Goal: Book appointment/travel/reservation

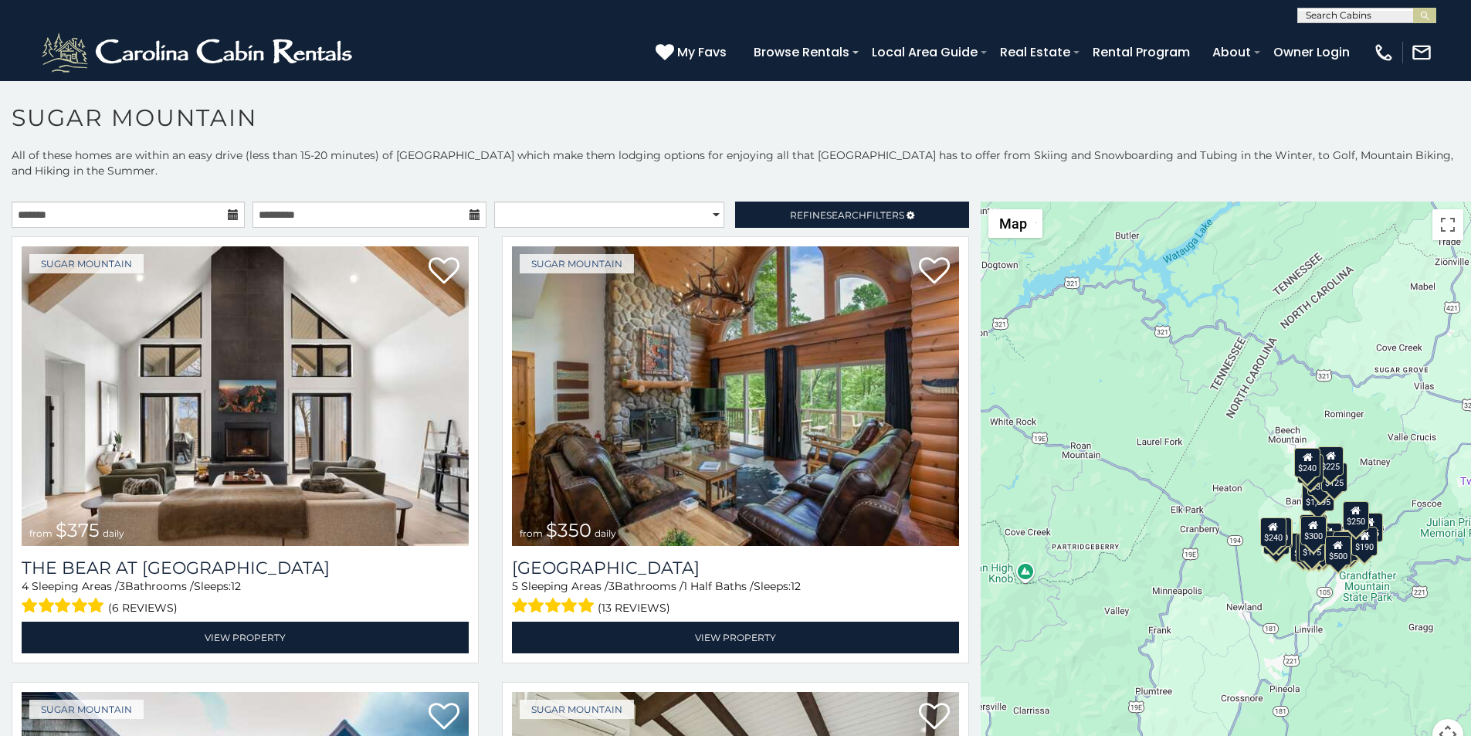
scroll to position [32, 0]
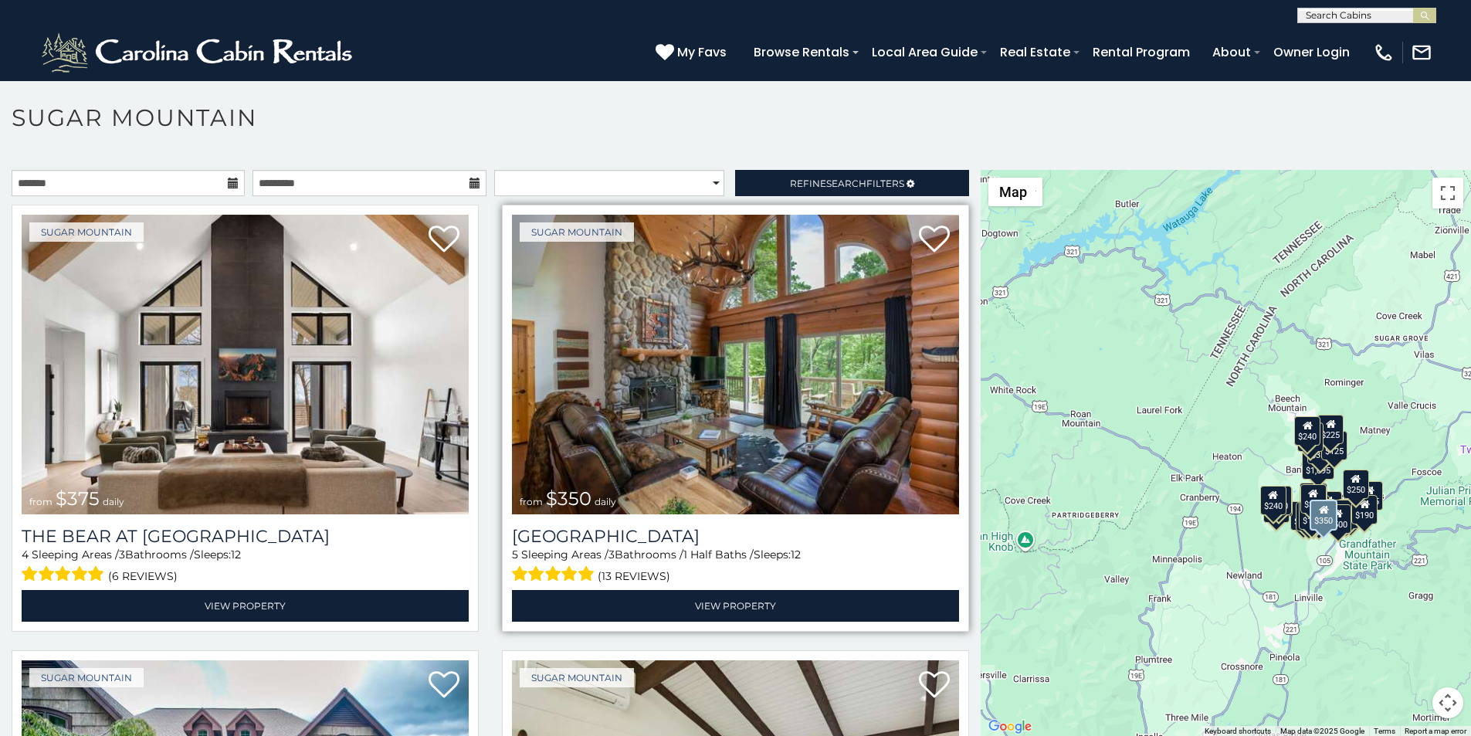
click at [549, 256] on img at bounding box center [735, 365] width 447 height 300
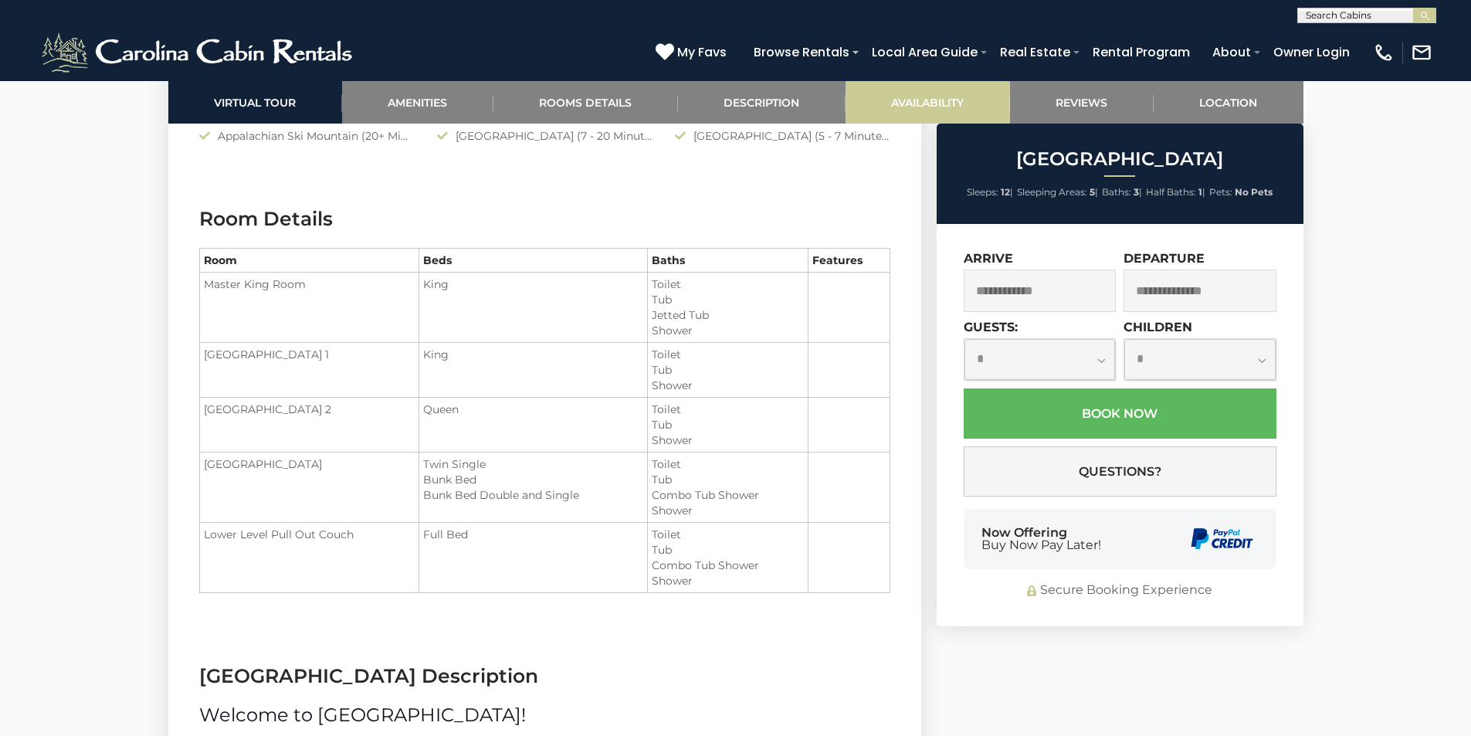
scroll to position [1889, 0]
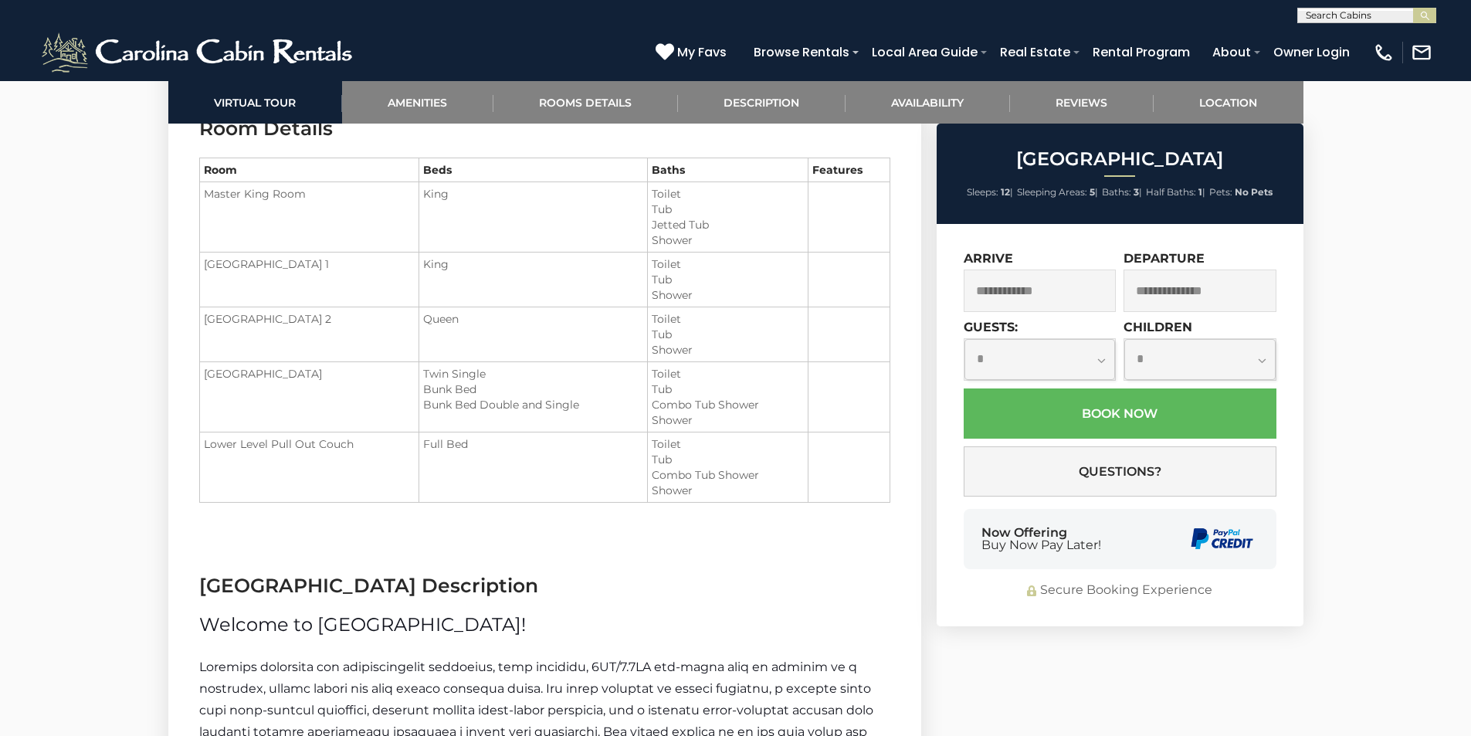
click at [994, 546] on span "Buy Now Pay Later!" at bounding box center [1041, 545] width 120 height 12
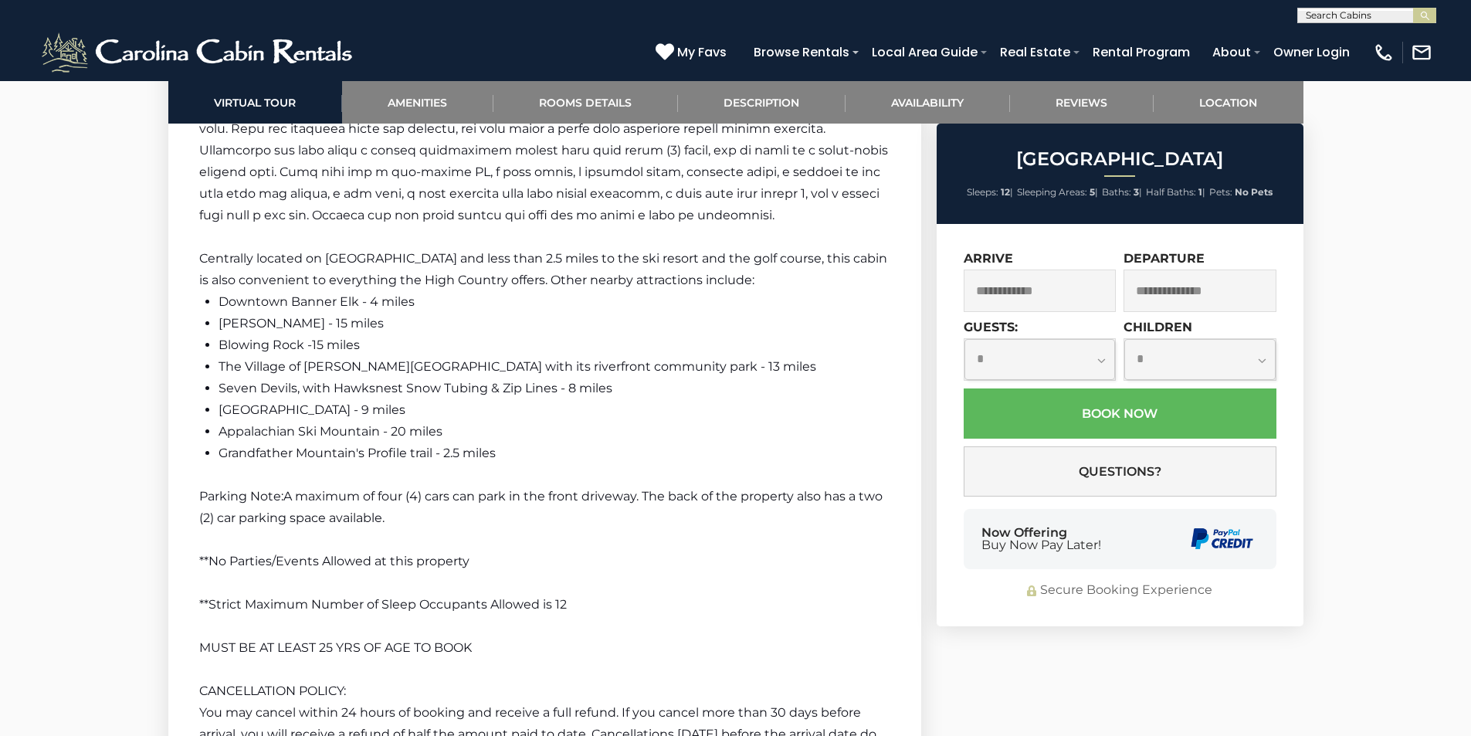
scroll to position [2653, 0]
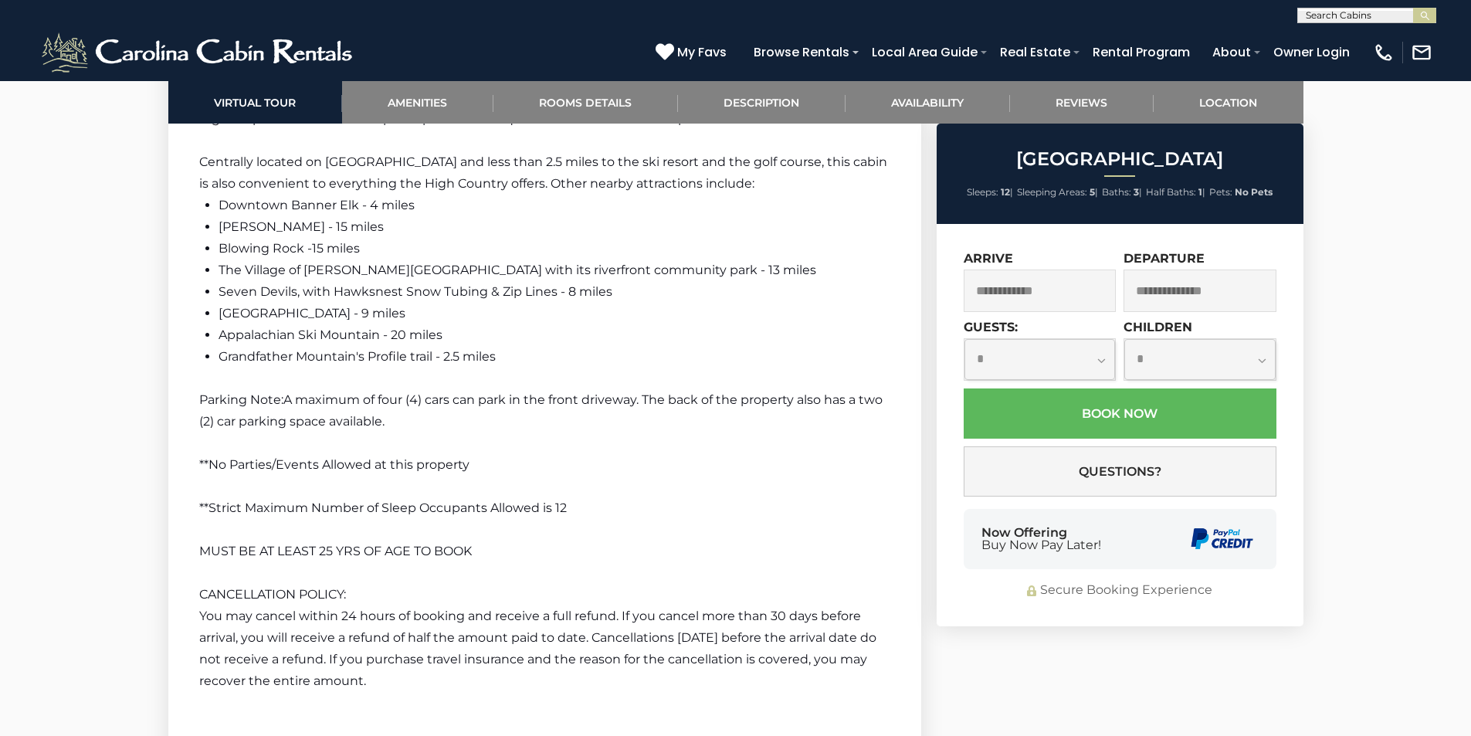
click at [1140, 518] on div "Now Offering Buy Now Pay Later!" at bounding box center [1119, 539] width 313 height 60
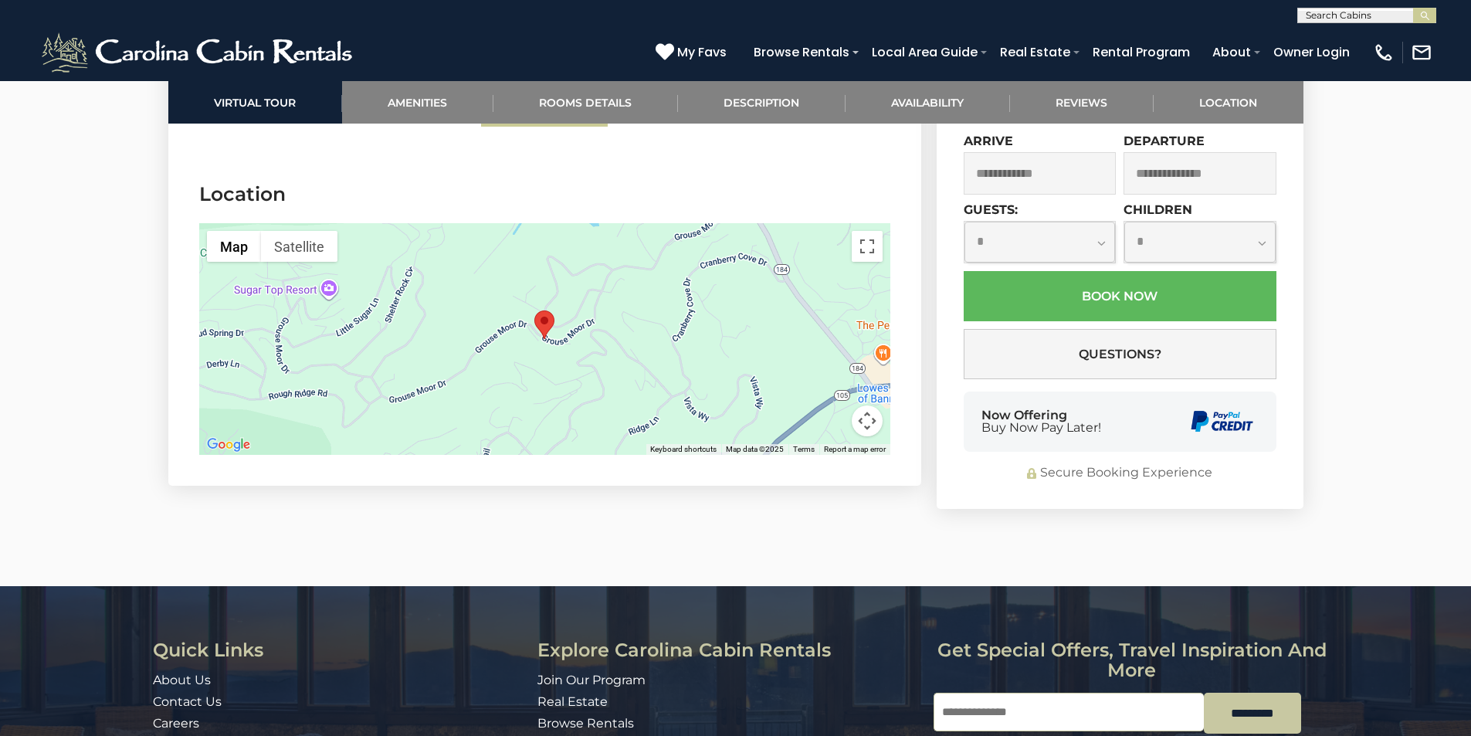
scroll to position [4194, 0]
